Goal: Task Accomplishment & Management: Use online tool/utility

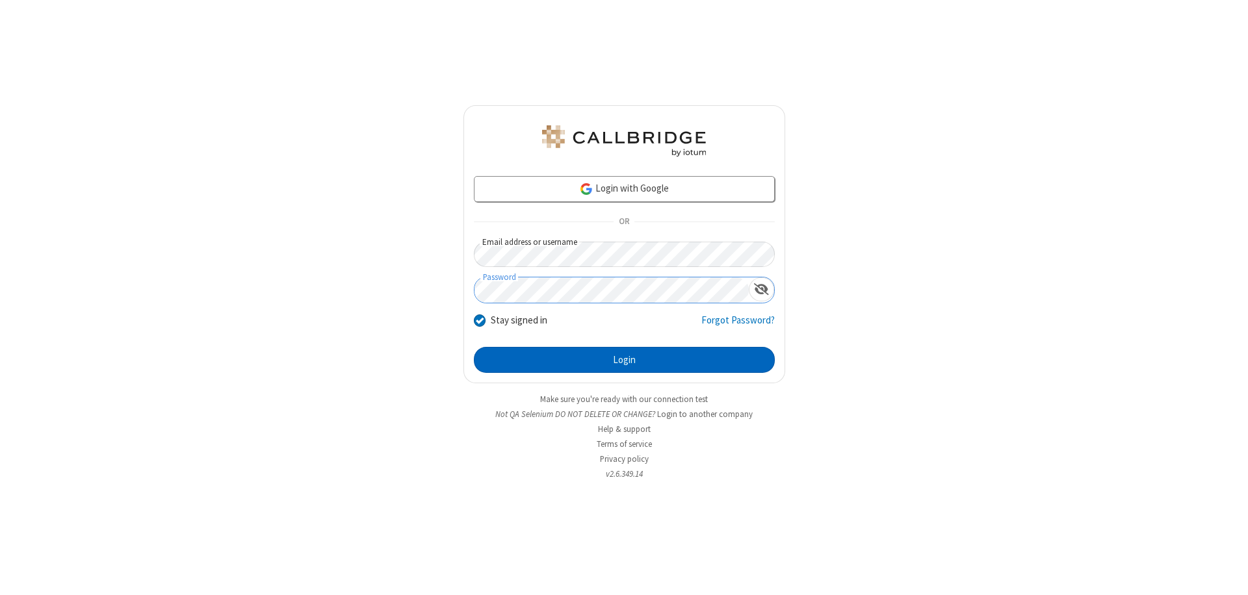
click at [624, 360] on button "Login" at bounding box center [624, 360] width 301 height 26
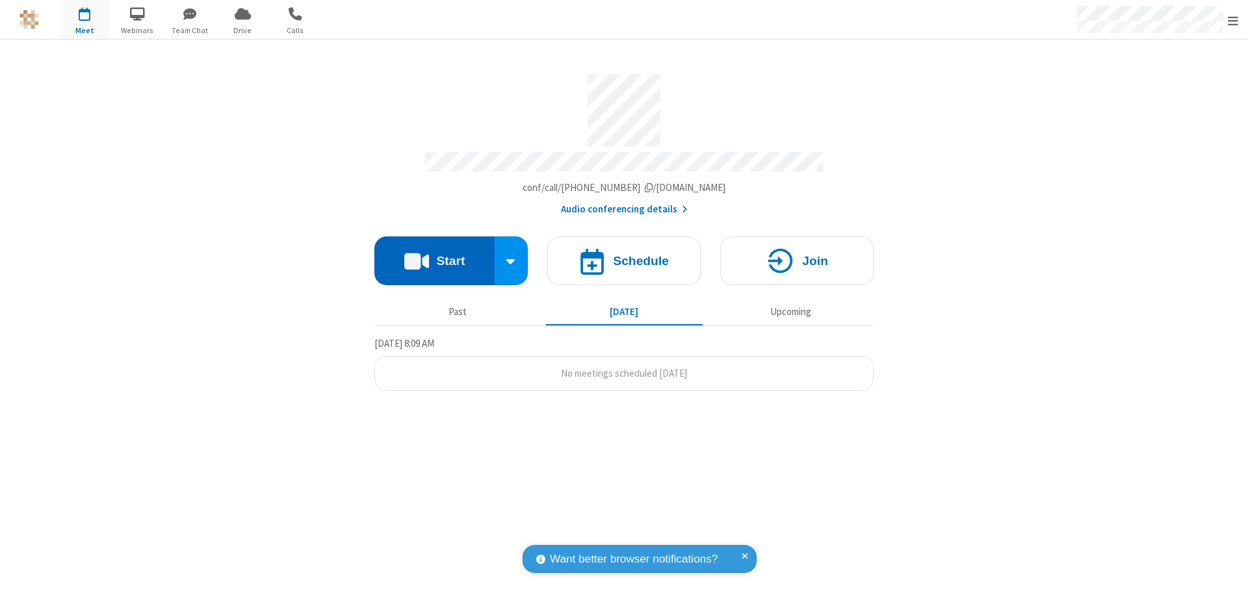
click at [434, 255] on button "Start" at bounding box center [434, 261] width 120 height 49
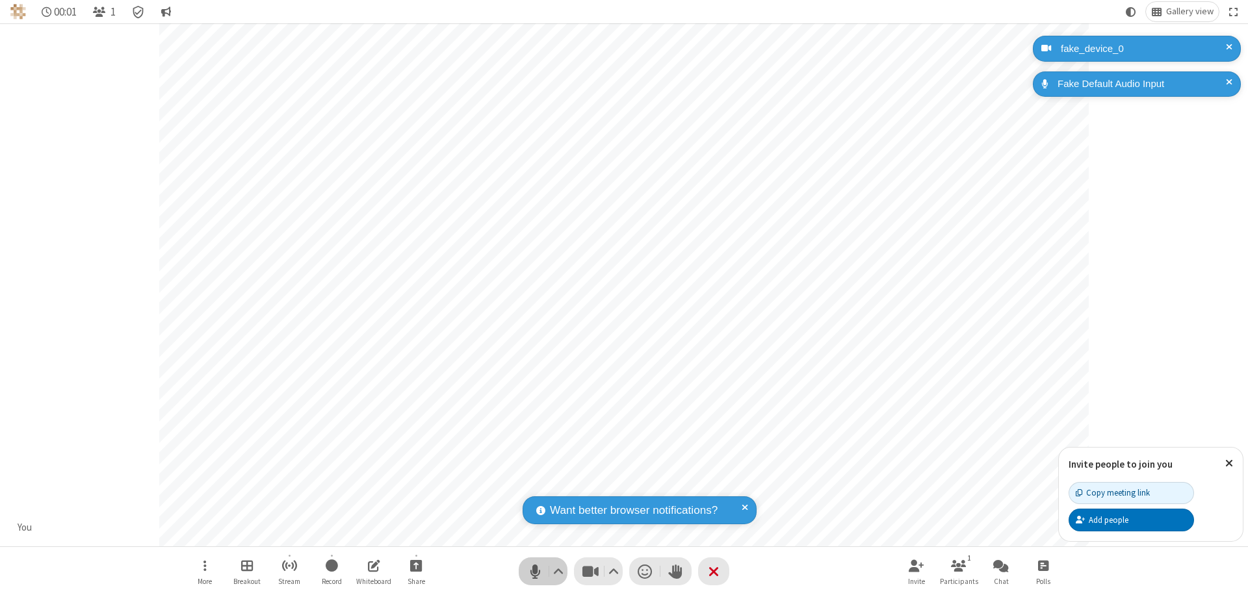
click at [535, 571] on span "Mute (⌘+Shift+A)" at bounding box center [534, 571] width 19 height 19
click at [535, 571] on span "Unmute (⌘+Shift+A)" at bounding box center [534, 571] width 19 height 19
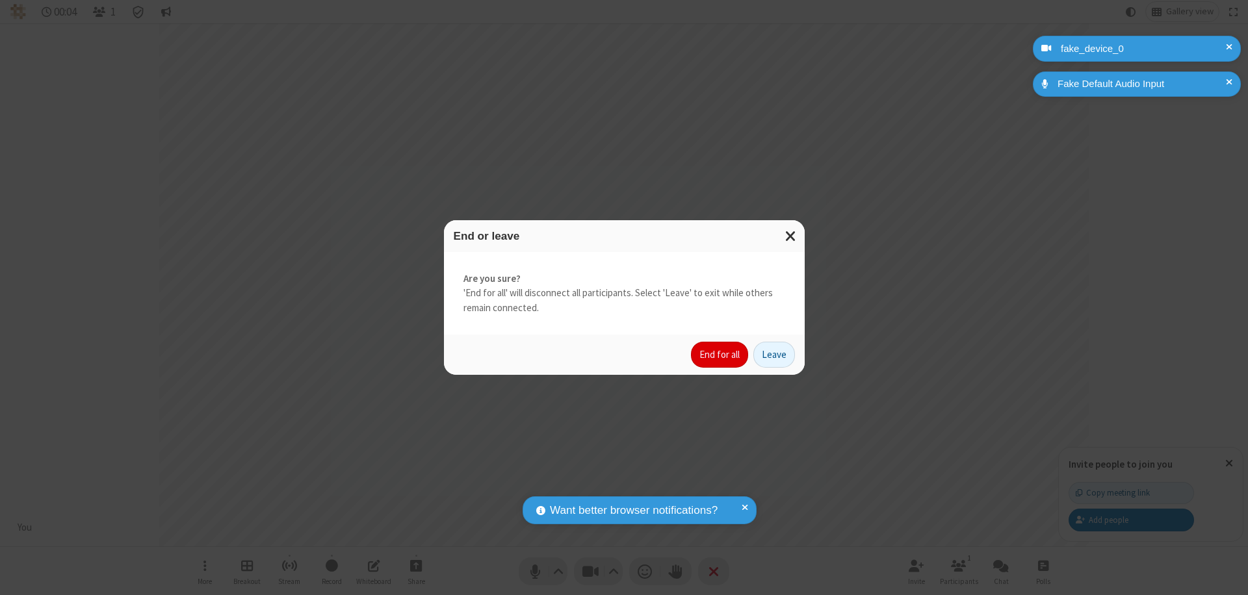
click at [720, 355] on button "End for all" at bounding box center [719, 355] width 57 height 26
